Goal: Information Seeking & Learning: Learn about a topic

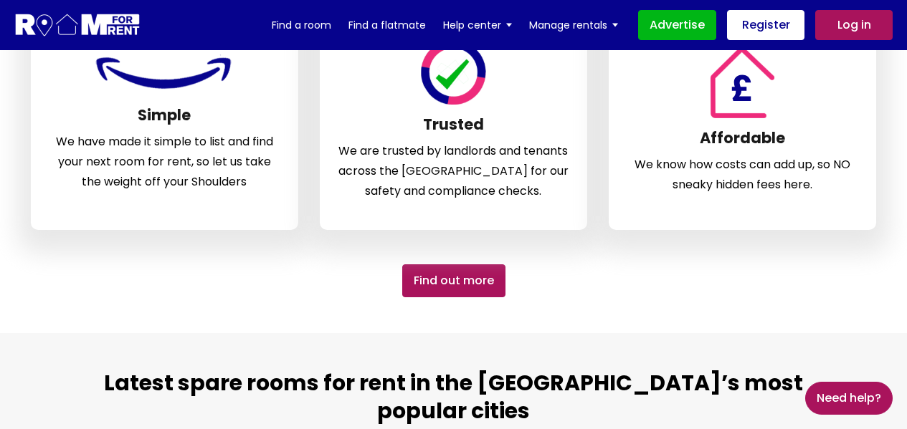
scroll to position [870, 0]
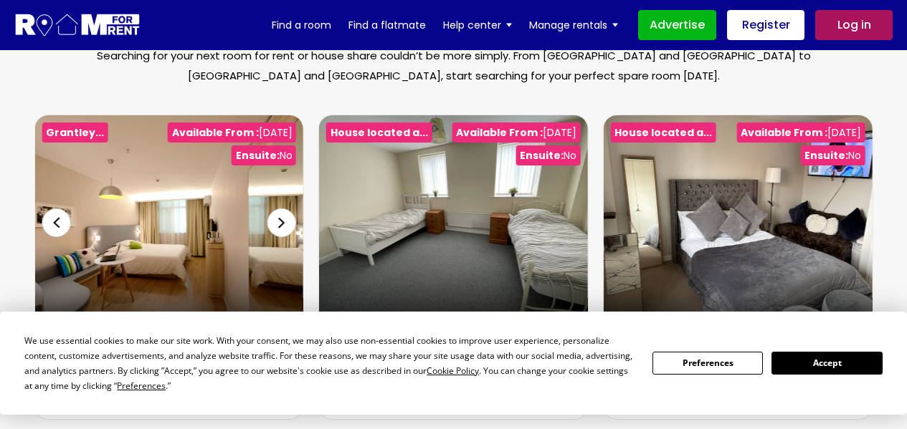
click at [186, 317] on span "Go to slide 2" at bounding box center [188, 319] width 5 height 5
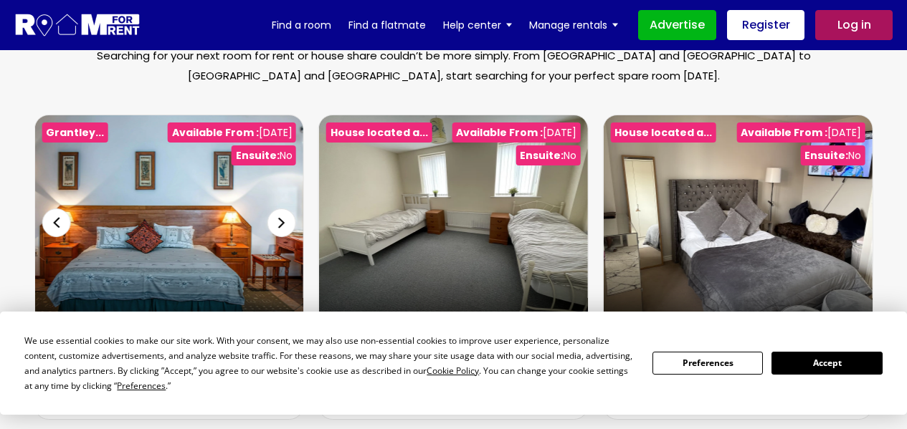
click at [52, 209] on div "Previous slide" at bounding box center [56, 223] width 29 height 29
click at [821, 366] on button "Accept" at bounding box center [826, 363] width 110 height 22
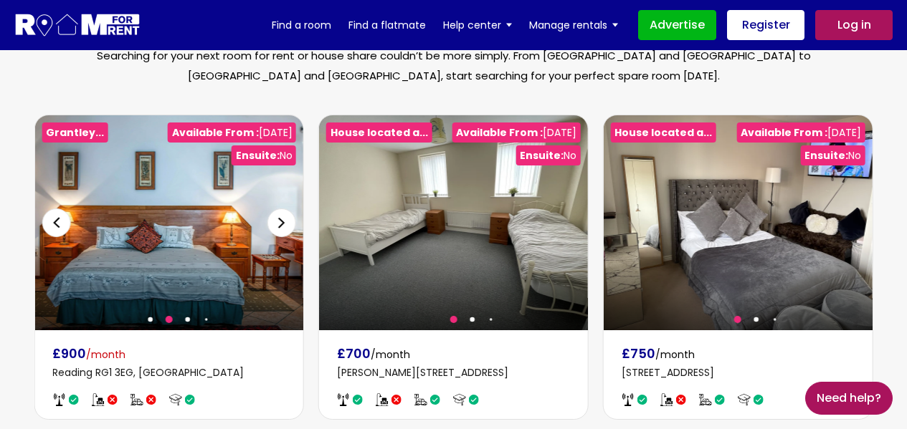
click at [47, 209] on div "Previous slide" at bounding box center [56, 223] width 29 height 29
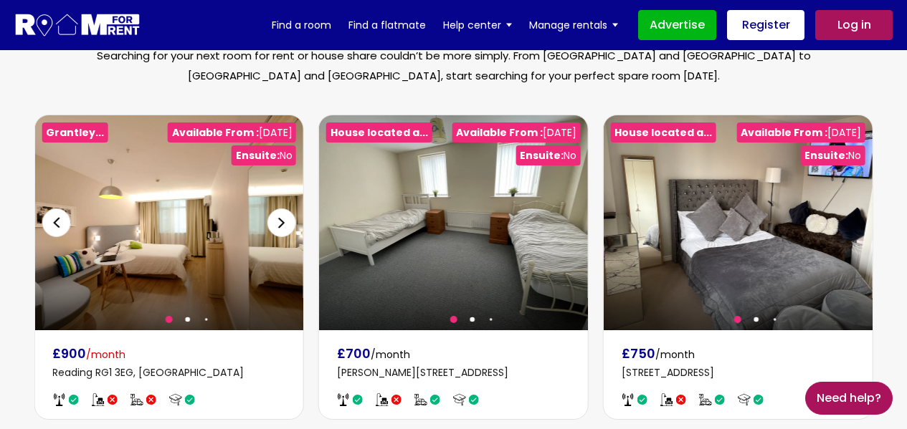
click at [280, 209] on div "Next slide" at bounding box center [281, 223] width 29 height 29
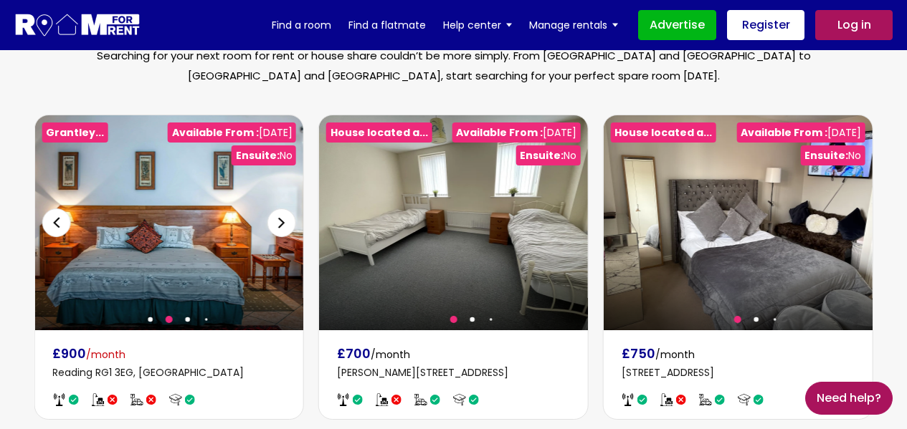
click at [280, 209] on div "Next slide" at bounding box center [281, 223] width 29 height 29
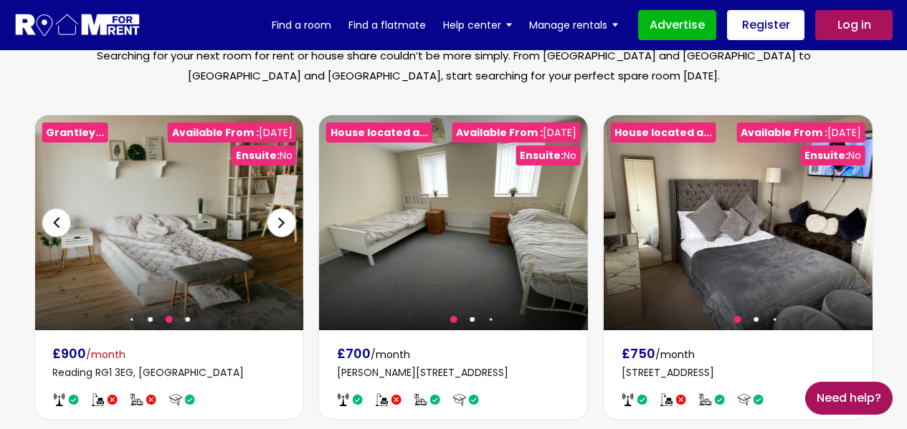
click at [280, 209] on div "Next slide" at bounding box center [281, 223] width 29 height 29
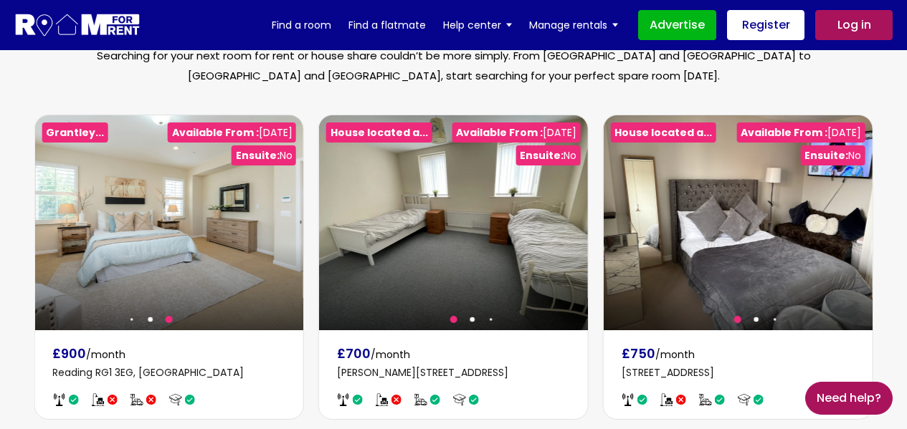
scroll to position [1069, 0]
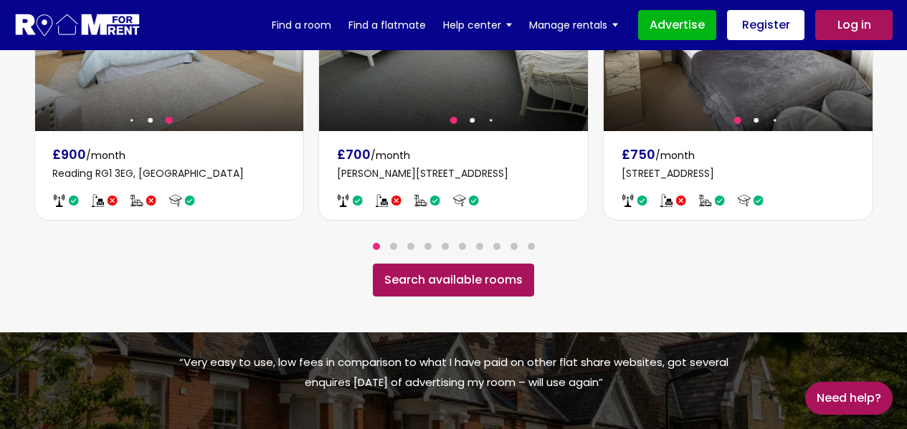
click at [475, 264] on link "Search available rooms" at bounding box center [453, 280] width 161 height 33
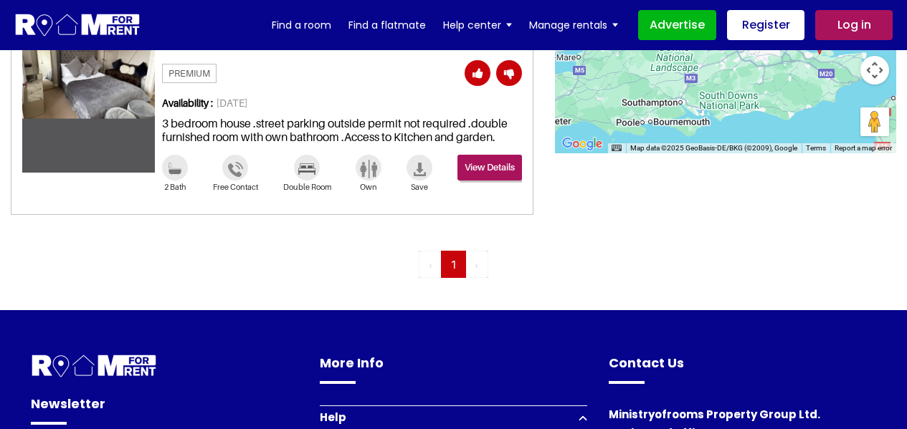
scroll to position [1974, 0]
